Goal: Task Accomplishment & Management: Use online tool/utility

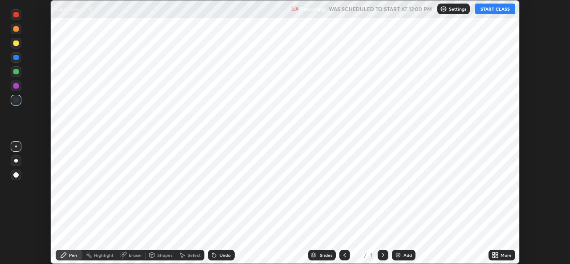
scroll to position [264, 570]
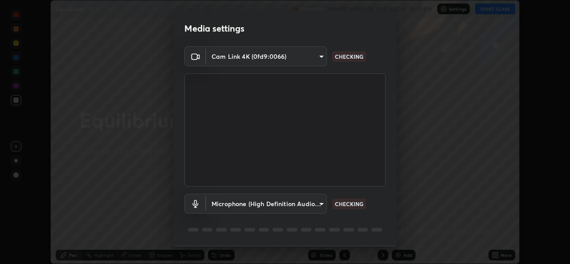
type input "a83bb134842fd6c46cae91b6313aa5efba961fee809e7364c6ef7c36ed00ea69"
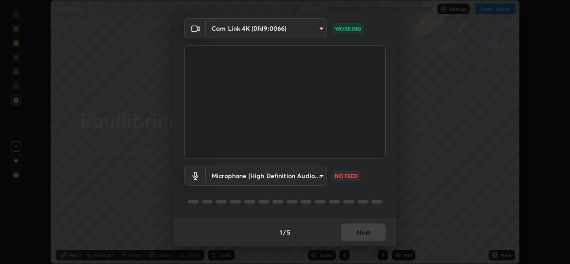
click at [323, 177] on body "Erase all Equilibrium - 11 Recording WAS SCHEDULED TO START AT 12:00 PM Setting…" at bounding box center [285, 132] width 570 height 264
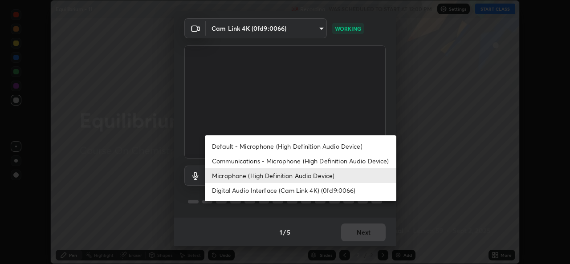
click at [300, 147] on li "Default - Microphone (High Definition Audio Device)" at bounding box center [301, 146] width 192 height 15
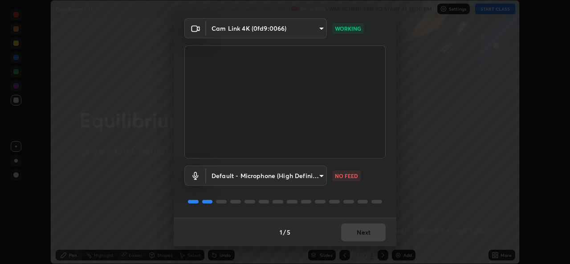
click at [321, 176] on body "Erase all Equilibrium - 11 Recording WAS SCHEDULED TO START AT 12:00 PM Setting…" at bounding box center [285, 132] width 570 height 264
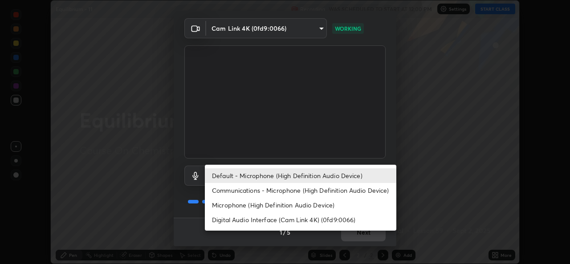
click at [293, 207] on li "Microphone (High Definition Audio Device)" at bounding box center [301, 205] width 192 height 15
type input "1096ec1564036cbcf0e9abd5aaef12808ae7e2dc0601459cd77712751889dd54"
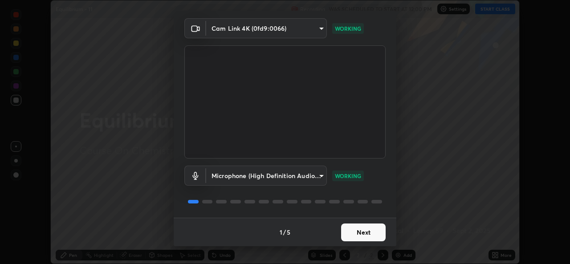
click at [358, 233] on button "Next" at bounding box center [363, 233] width 45 height 18
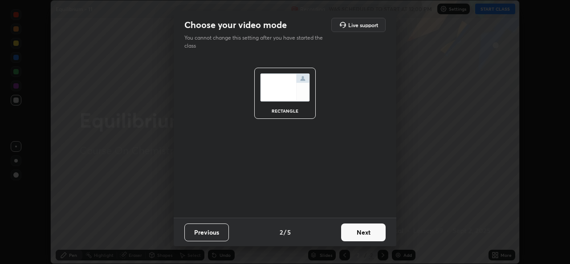
scroll to position [0, 0]
click at [359, 237] on button "Next" at bounding box center [363, 233] width 45 height 18
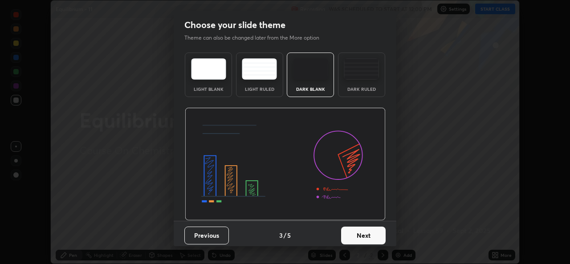
click at [364, 237] on button "Next" at bounding box center [363, 236] width 45 height 18
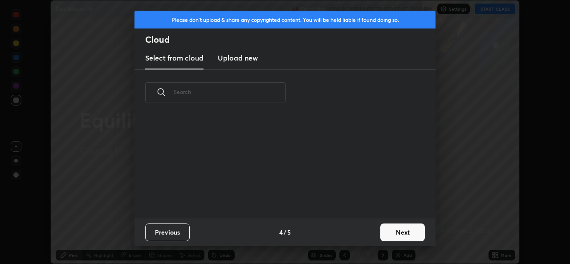
click at [371, 237] on div "Previous 4 / 5 Next" at bounding box center [285, 232] width 301 height 29
click at [392, 240] on button "Next" at bounding box center [402, 233] width 45 height 18
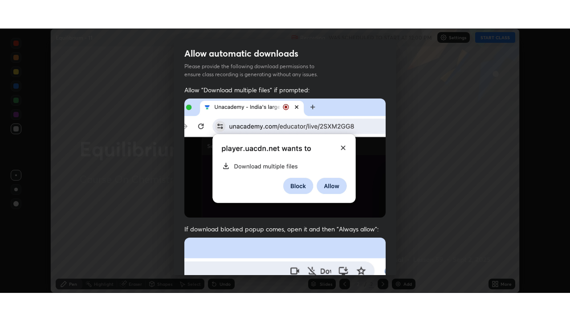
scroll to position [210, 0]
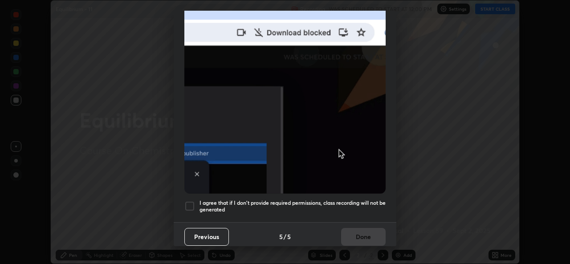
click at [194, 201] on div at bounding box center [189, 206] width 11 height 11
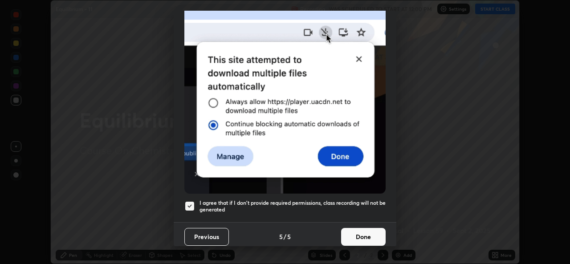
click at [359, 233] on button "Done" at bounding box center [363, 237] width 45 height 18
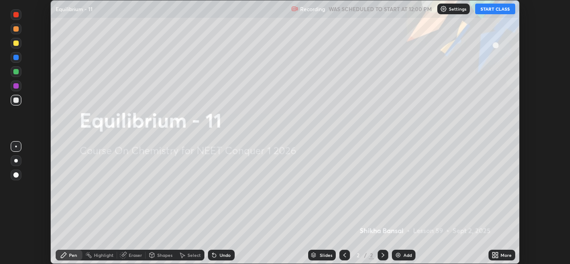
click at [488, 9] on button "START CLASS" at bounding box center [495, 9] width 40 height 11
click at [497, 257] on icon at bounding box center [497, 257] width 2 height 2
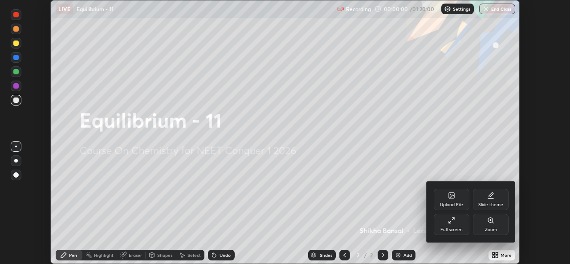
click at [461, 231] on div "Full screen" at bounding box center [452, 230] width 22 height 4
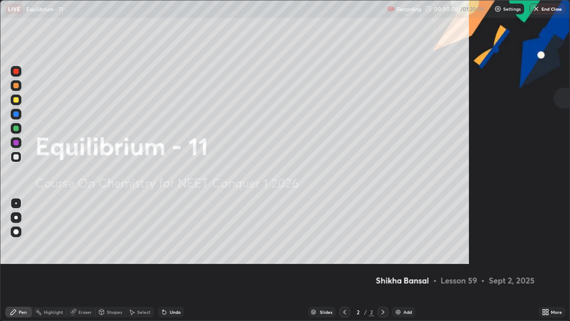
scroll to position [321, 570]
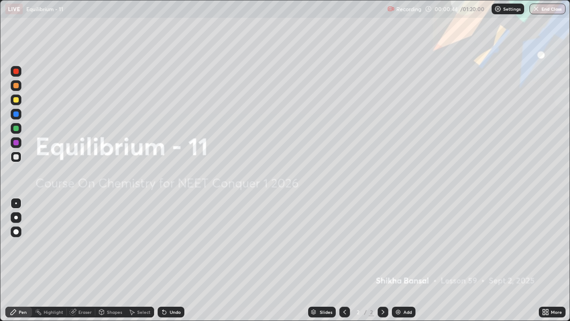
click at [15, 99] on div at bounding box center [15, 99] width 5 height 5
click at [400, 264] on img at bounding box center [398, 311] width 7 height 7
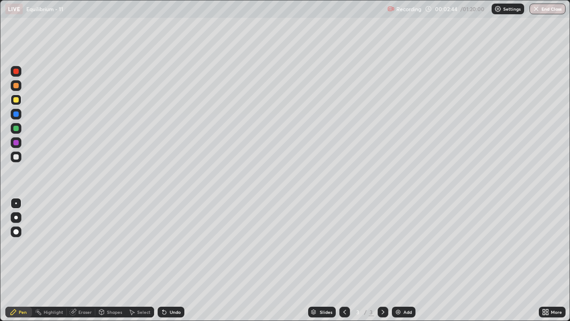
click at [20, 158] on div at bounding box center [16, 156] width 11 height 11
click at [16, 154] on div at bounding box center [16, 156] width 11 height 11
click at [401, 264] on div "Add" at bounding box center [404, 311] width 24 height 11
click at [18, 101] on div at bounding box center [15, 99] width 5 height 5
click at [17, 155] on div at bounding box center [15, 156] width 5 height 5
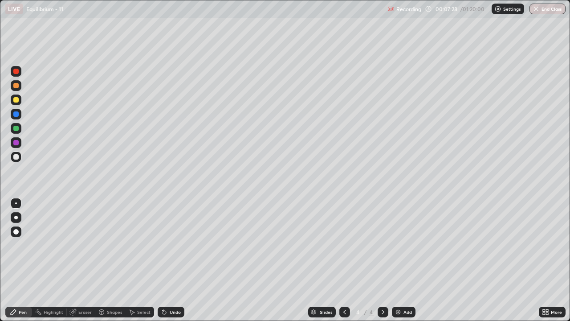
click at [166, 264] on icon at bounding box center [164, 311] width 7 height 7
click at [170, 264] on div "Undo" at bounding box center [175, 312] width 11 height 4
click at [171, 264] on div "Undo" at bounding box center [171, 311] width 27 height 11
click at [171, 264] on div "Undo" at bounding box center [175, 312] width 11 height 4
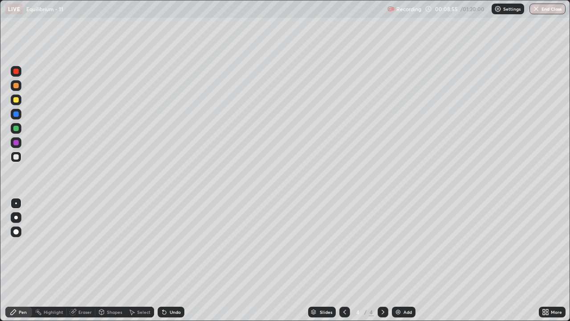
click at [85, 264] on div "Eraser" at bounding box center [84, 312] width 13 height 4
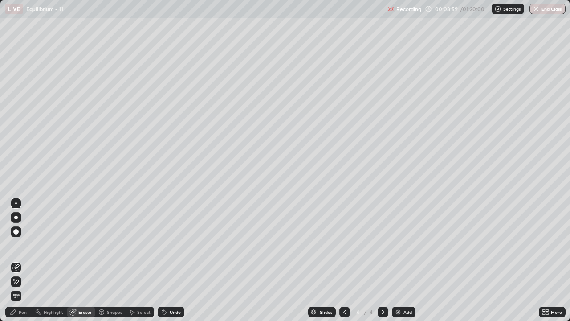
click at [18, 264] on div "Pen" at bounding box center [18, 311] width 27 height 11
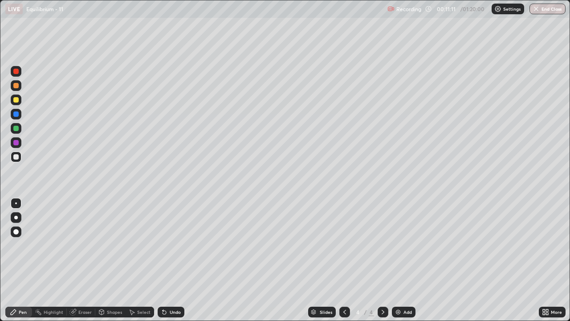
click at [403, 264] on div "Add" at bounding box center [404, 311] width 24 height 11
click at [18, 103] on div at bounding box center [16, 99] width 11 height 11
click at [14, 157] on div at bounding box center [15, 156] width 5 height 5
click at [16, 128] on div at bounding box center [15, 128] width 5 height 5
click at [400, 264] on img at bounding box center [398, 311] width 7 height 7
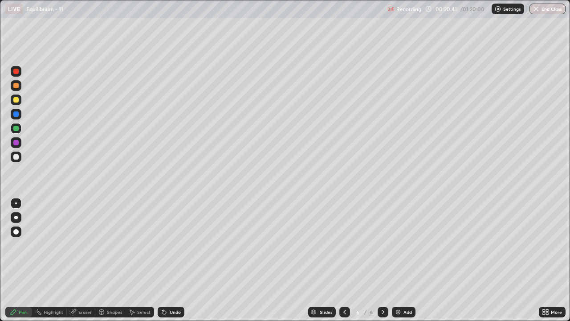
click at [16, 100] on div at bounding box center [15, 99] width 5 height 5
click at [17, 160] on div at bounding box center [16, 156] width 11 height 11
click at [405, 264] on div "Add" at bounding box center [408, 312] width 8 height 4
click at [16, 100] on div at bounding box center [15, 99] width 5 height 5
click at [16, 159] on div at bounding box center [15, 156] width 5 height 5
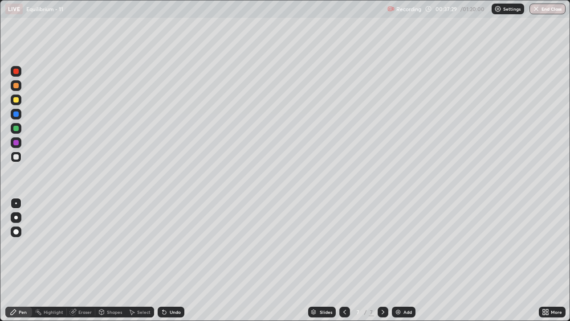
click at [16, 126] on div at bounding box center [15, 128] width 5 height 5
click at [20, 131] on div at bounding box center [16, 128] width 11 height 11
click at [396, 264] on img at bounding box center [398, 311] width 7 height 7
click at [343, 264] on div at bounding box center [344, 311] width 11 height 11
click at [384, 264] on icon at bounding box center [383, 311] width 7 height 7
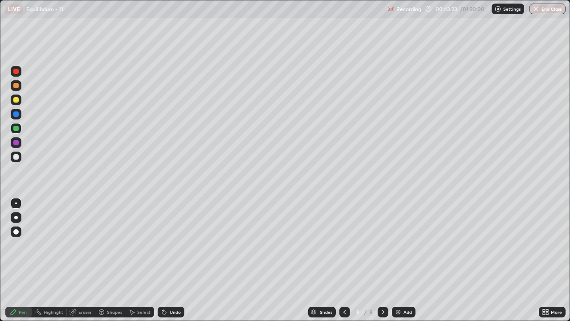
click at [19, 160] on div at bounding box center [16, 156] width 11 height 11
click at [408, 264] on div "Add" at bounding box center [408, 312] width 8 height 4
click at [172, 264] on div "Undo" at bounding box center [175, 312] width 11 height 4
click at [174, 264] on div "Undo" at bounding box center [175, 312] width 11 height 4
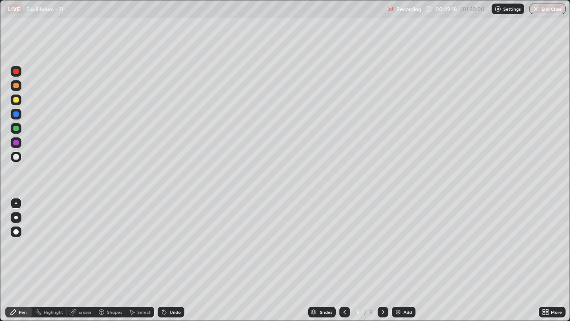
click at [174, 264] on div "Undo" at bounding box center [171, 311] width 27 height 11
click at [404, 264] on div "Add" at bounding box center [408, 312] width 8 height 4
click at [17, 101] on div at bounding box center [15, 99] width 5 height 5
click at [17, 160] on div at bounding box center [16, 156] width 11 height 11
click at [94, 90] on button "Undo" at bounding box center [101, 94] width 26 height 11
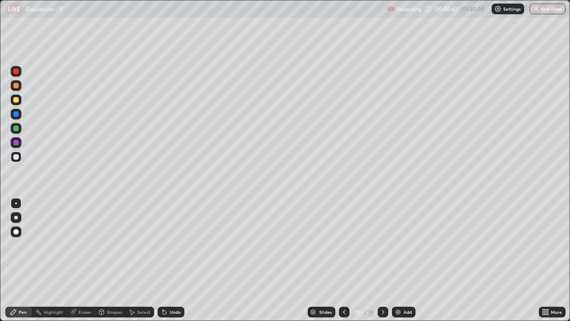
click at [20, 128] on div at bounding box center [16, 128] width 11 height 11
click at [409, 264] on div "Add" at bounding box center [404, 311] width 24 height 11
click at [20, 102] on div at bounding box center [16, 99] width 11 height 11
click at [171, 264] on div "Undo" at bounding box center [175, 312] width 11 height 4
click at [175, 264] on div "Undo" at bounding box center [175, 312] width 11 height 4
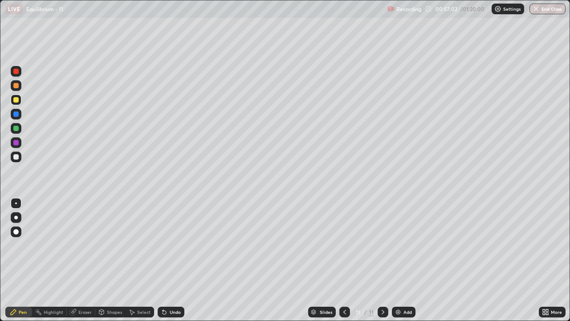
click at [20, 155] on div at bounding box center [16, 156] width 11 height 11
click at [176, 264] on div "Undo" at bounding box center [171, 311] width 27 height 11
click at [402, 264] on div "Add" at bounding box center [404, 311] width 24 height 11
click at [17, 99] on div at bounding box center [15, 99] width 5 height 5
click at [404, 264] on div "Add" at bounding box center [408, 312] width 8 height 4
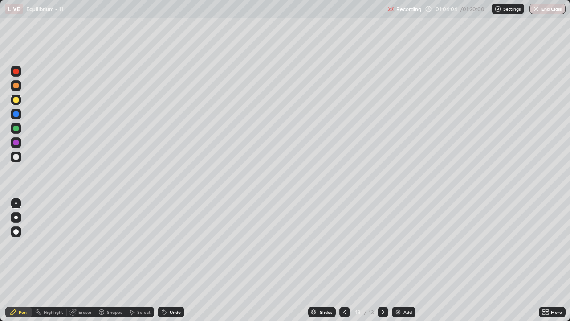
click at [174, 264] on div "Undo" at bounding box center [175, 312] width 11 height 4
click at [176, 264] on div "Undo" at bounding box center [175, 312] width 11 height 4
click at [176, 264] on div "Undo" at bounding box center [171, 311] width 27 height 11
click at [178, 264] on div "Undo" at bounding box center [175, 312] width 11 height 4
click at [168, 264] on div "Undo" at bounding box center [171, 311] width 27 height 11
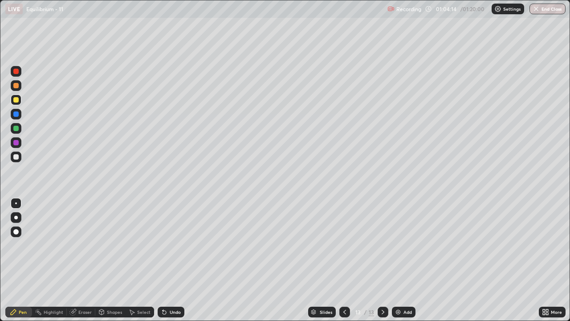
click at [179, 264] on div "Undo" at bounding box center [171, 311] width 27 height 11
click at [179, 264] on div "Undo" at bounding box center [175, 312] width 11 height 4
click at [176, 264] on div "Undo" at bounding box center [175, 312] width 11 height 4
click at [16, 161] on div at bounding box center [16, 156] width 11 height 11
click at [404, 264] on div "Add" at bounding box center [408, 312] width 8 height 4
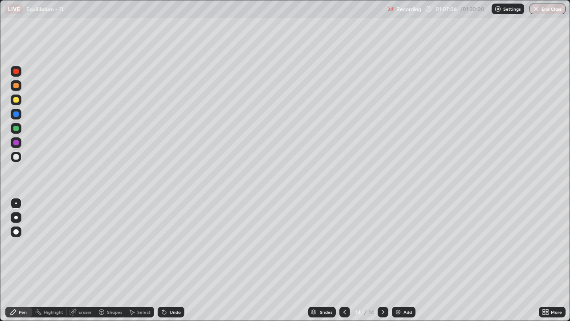
click at [385, 264] on div at bounding box center [383, 311] width 11 height 11
click at [345, 264] on icon at bounding box center [344, 311] width 7 height 7
click at [382, 264] on icon at bounding box center [383, 311] width 7 height 7
click at [344, 264] on icon at bounding box center [344, 311] width 7 height 7
click at [383, 264] on icon at bounding box center [383, 311] width 7 height 7
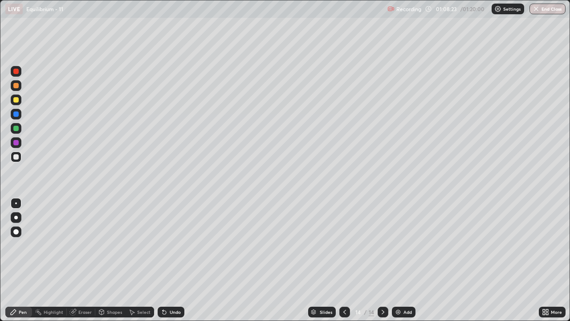
click at [344, 264] on icon at bounding box center [344, 311] width 7 height 7
click at [382, 264] on icon at bounding box center [383, 312] width 3 height 4
click at [345, 264] on icon at bounding box center [344, 311] width 7 height 7
click at [382, 264] on icon at bounding box center [383, 311] width 7 height 7
click at [552, 11] on button "End Class" at bounding box center [548, 9] width 35 height 11
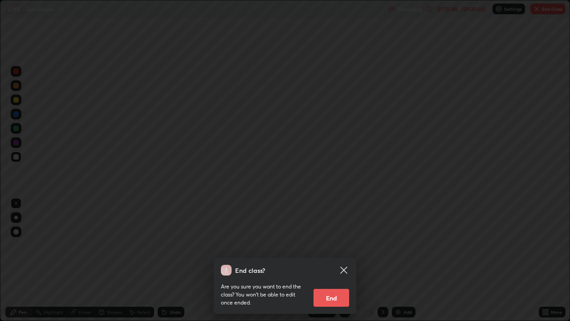
click at [331, 264] on button "End" at bounding box center [332, 298] width 36 height 18
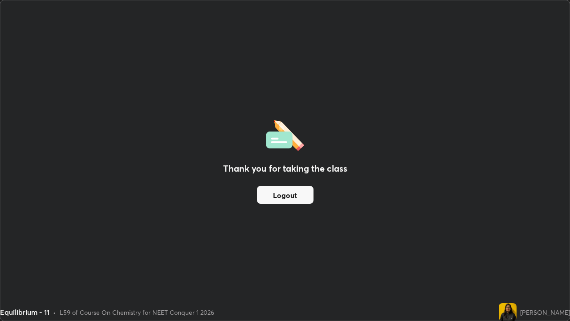
click at [282, 194] on button "Logout" at bounding box center [285, 195] width 57 height 18
click at [280, 192] on button "Logout" at bounding box center [285, 195] width 57 height 18
